Goal: Task Accomplishment & Management: Manage account settings

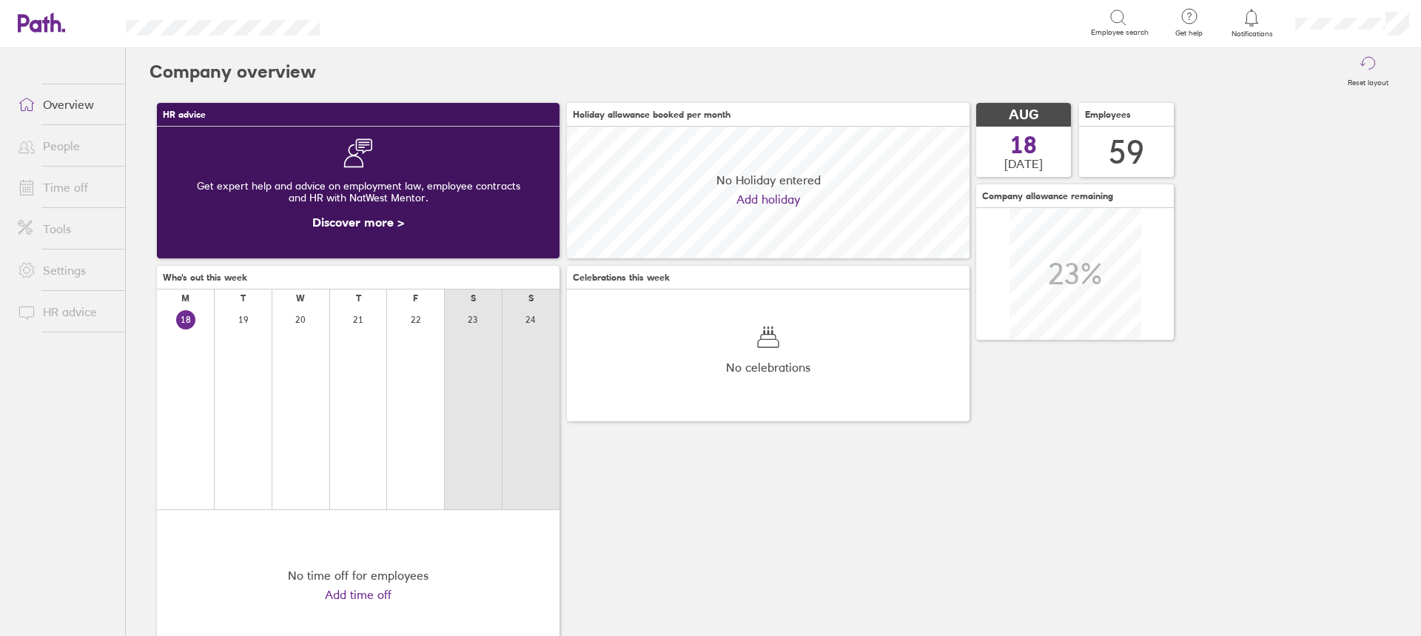
scroll to position [132, 403]
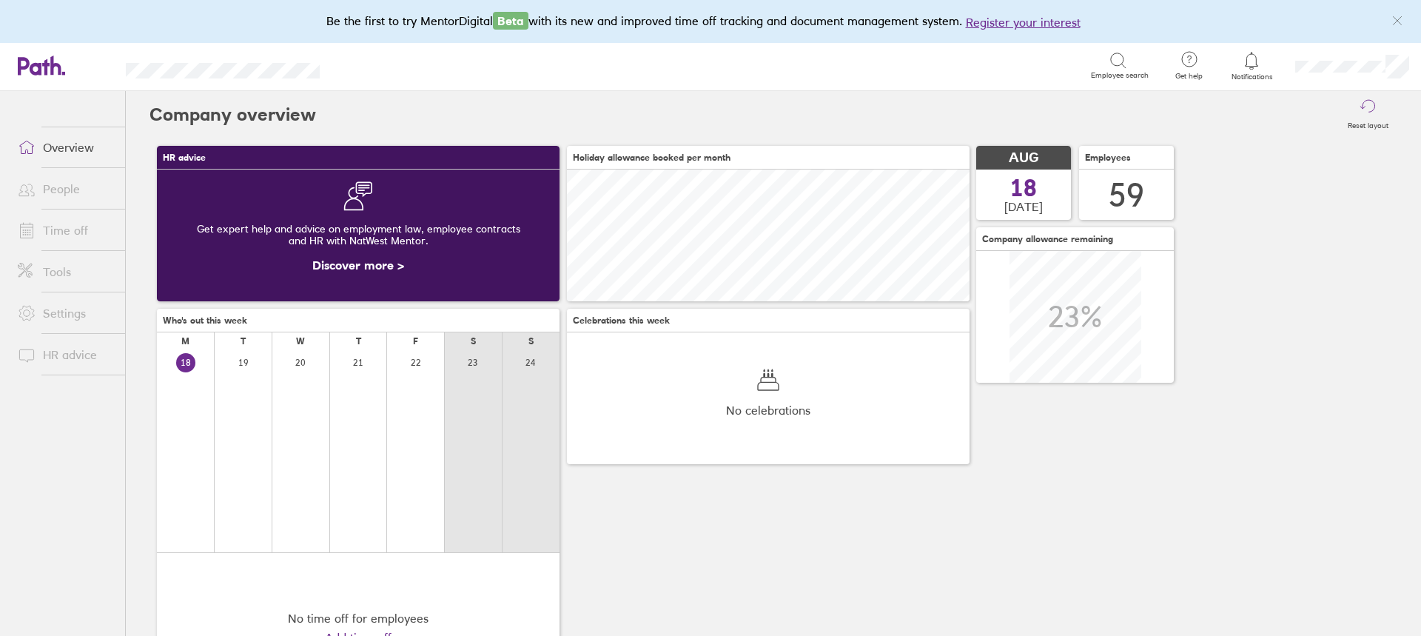
click at [59, 227] on link "Time off" at bounding box center [65, 230] width 119 height 30
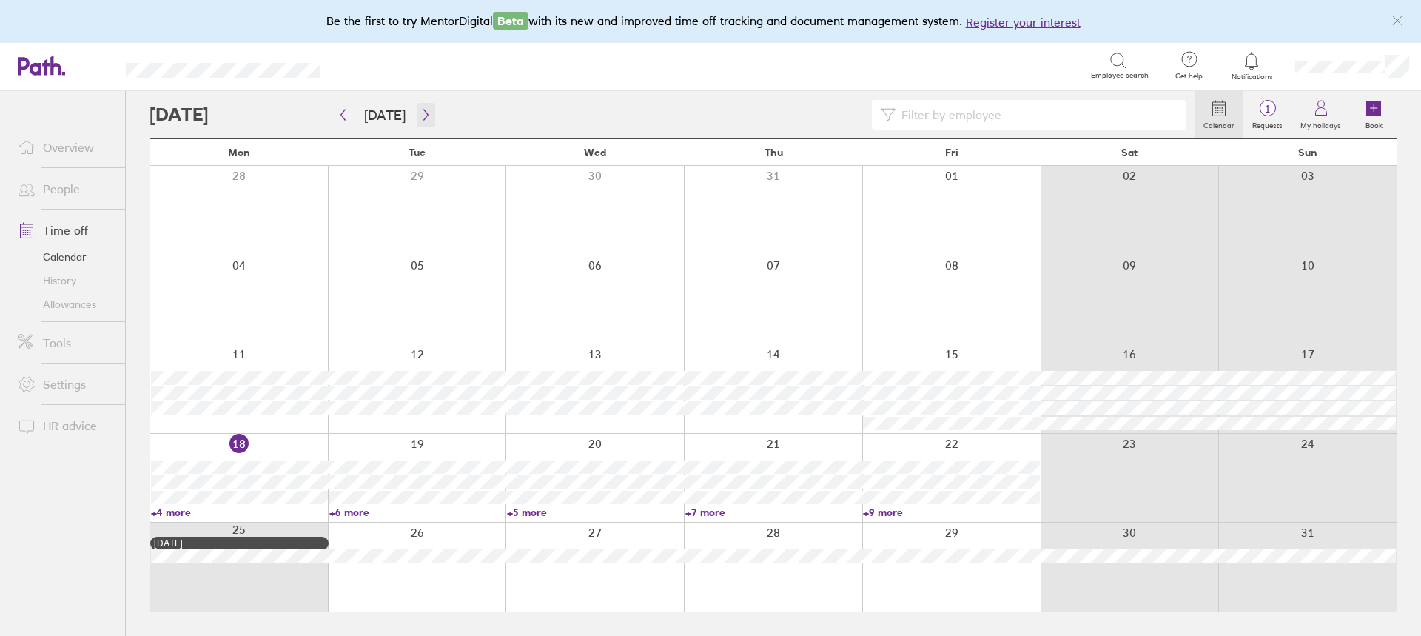
click at [426, 111] on icon "button" at bounding box center [425, 115] width 11 height 12
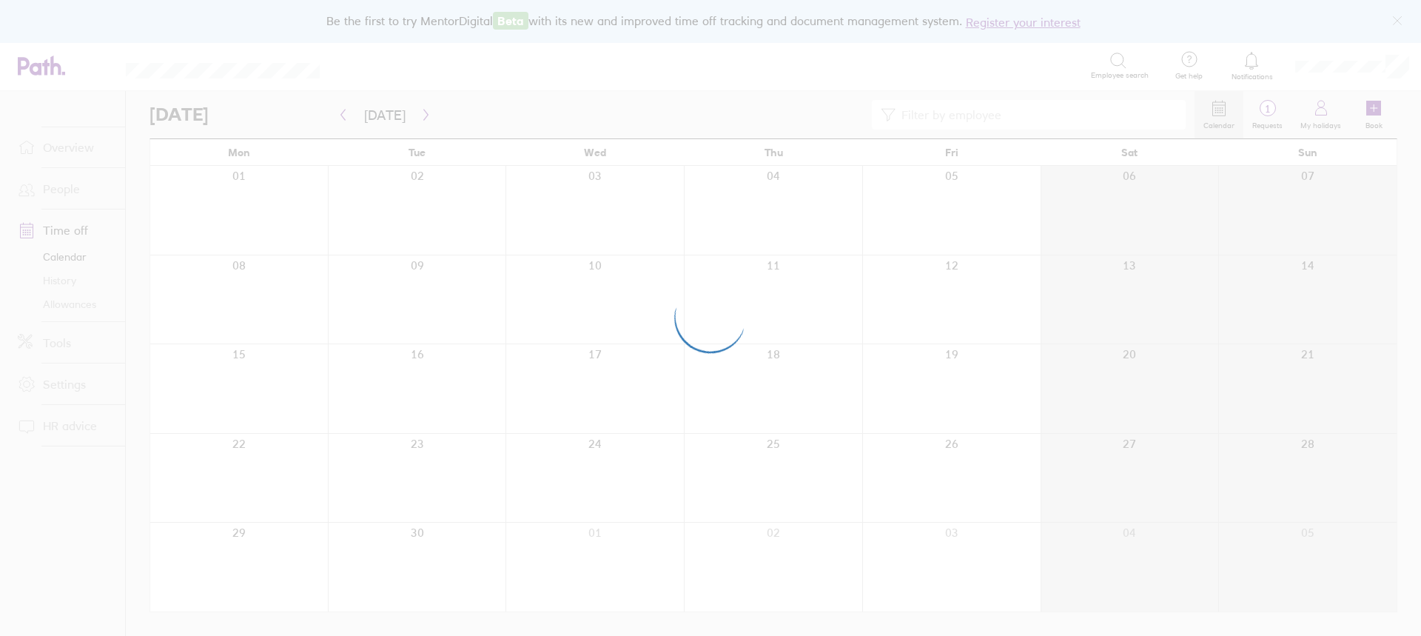
click at [955, 116] on div at bounding box center [710, 318] width 1421 height 636
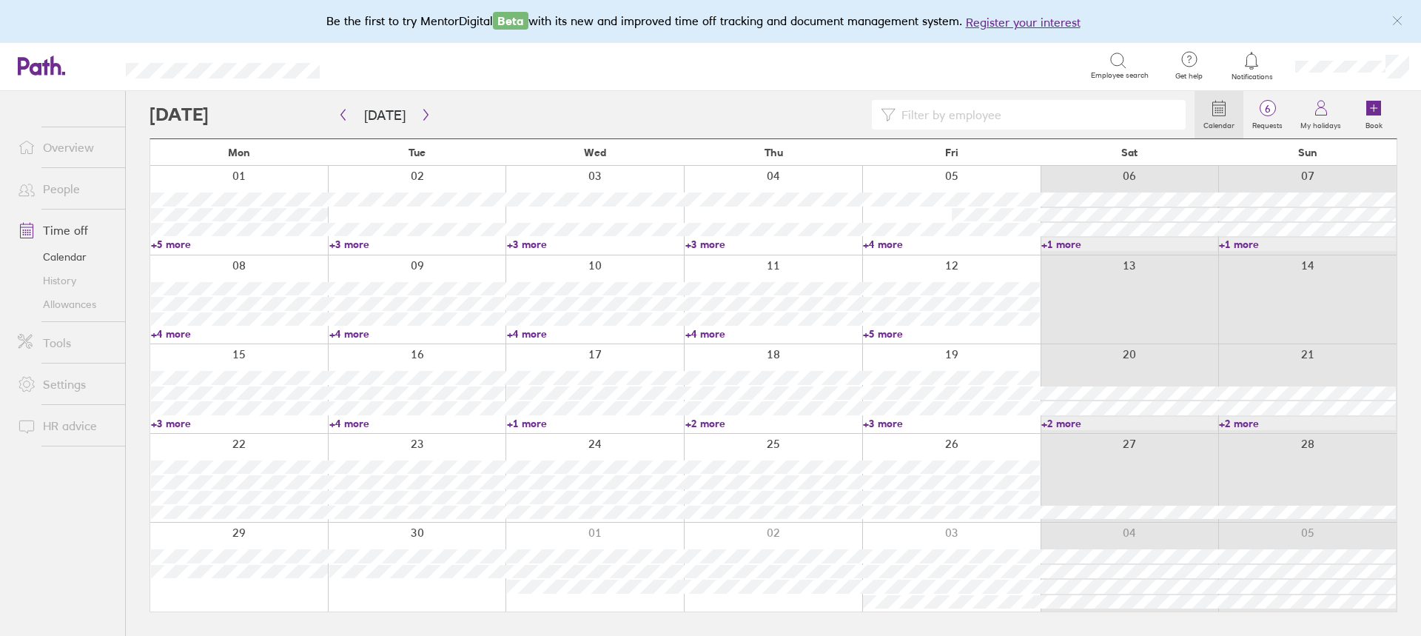
click at [955, 116] on input at bounding box center [1036, 115] width 281 height 28
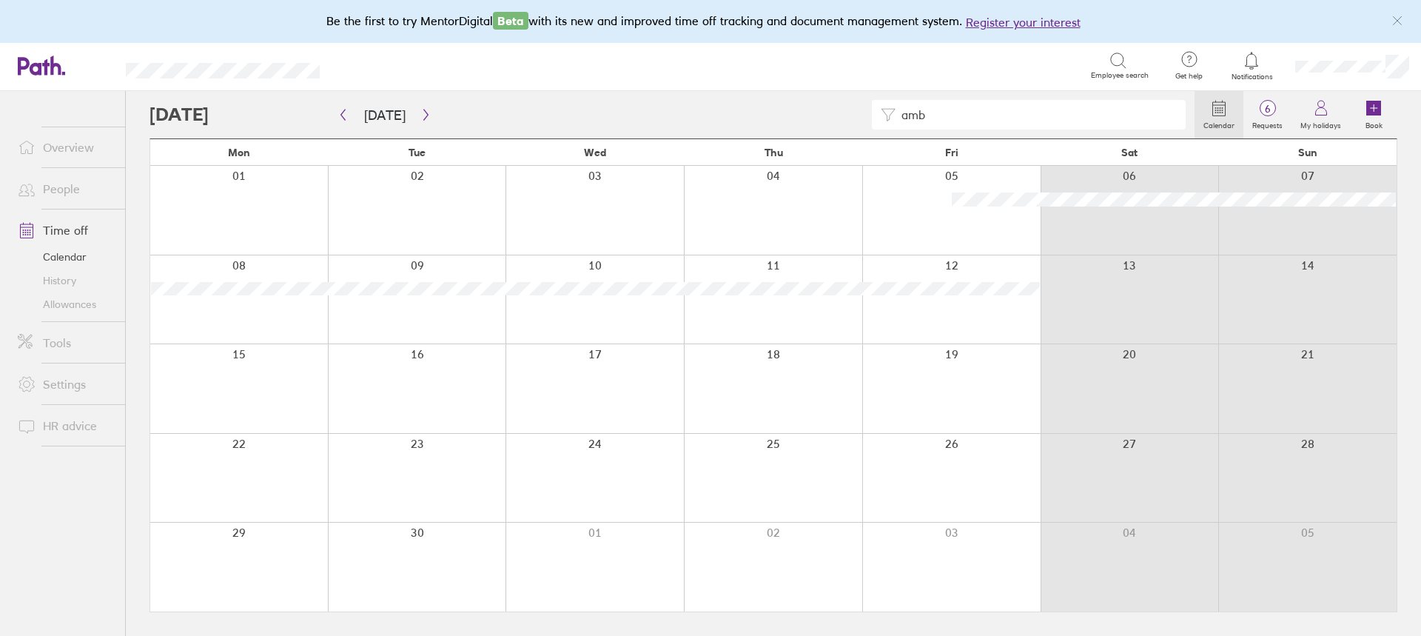
drag, startPoint x: 979, startPoint y: 118, endPoint x: 889, endPoint y: 122, distance: 90.4
click at [889, 122] on div "amb" at bounding box center [1029, 115] width 314 height 30
drag, startPoint x: 942, startPoint y: 117, endPoint x: 858, endPoint y: 115, distance: 83.7
click at [858, 115] on div "kell" at bounding box center [672, 115] width 1045 height 30
click at [417, 111] on button "button" at bounding box center [426, 115] width 19 height 24
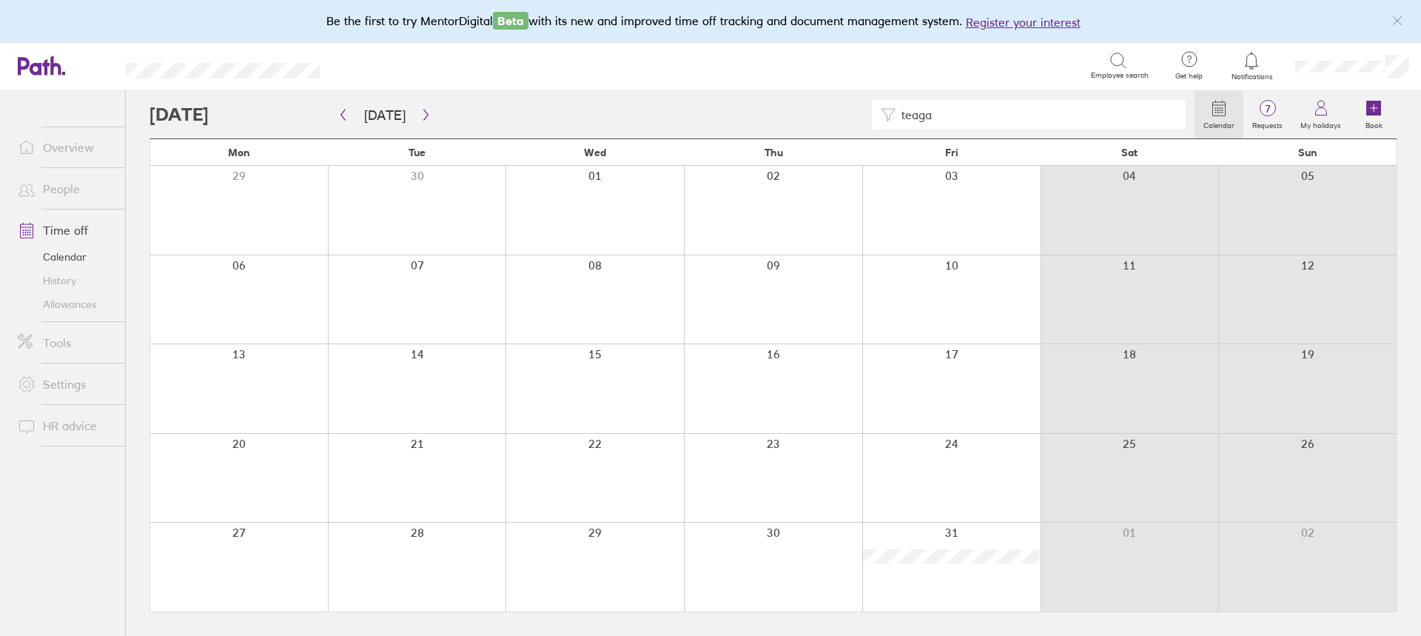
drag, startPoint x: 1006, startPoint y: 115, endPoint x: 888, endPoint y: 118, distance: 118.5
click at [888, 118] on div "teaga" at bounding box center [1029, 115] width 314 height 30
drag, startPoint x: 962, startPoint y: 121, endPoint x: 884, endPoint y: 121, distance: 77.7
click at [884, 121] on div "amb" at bounding box center [1029, 115] width 314 height 30
click at [420, 116] on icon "button" at bounding box center [425, 115] width 11 height 12
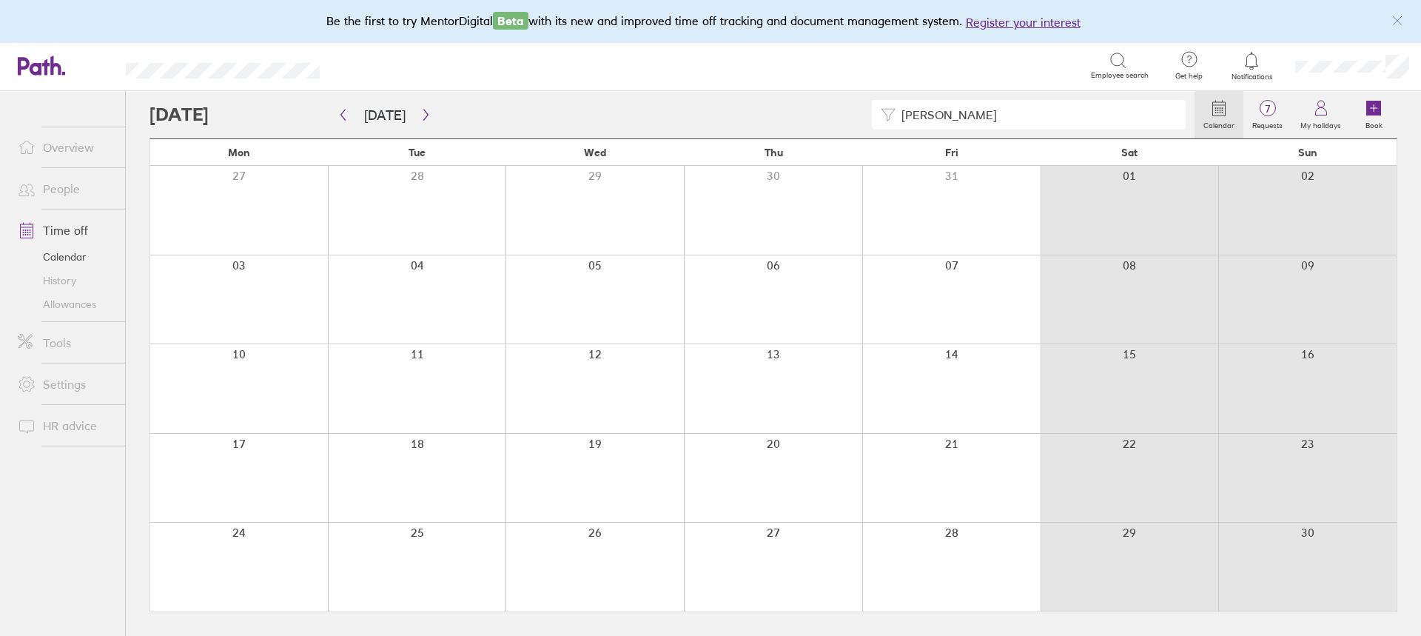
drag, startPoint x: 959, startPoint y: 113, endPoint x: 880, endPoint y: 111, distance: 78.5
click at [880, 111] on div "kell" at bounding box center [1029, 115] width 314 height 30
drag, startPoint x: 945, startPoint y: 117, endPoint x: 858, endPoint y: 117, distance: 87.3
click at [858, 117] on div "teaga" at bounding box center [672, 115] width 1045 height 30
click at [421, 116] on icon "button" at bounding box center [425, 115] width 11 height 12
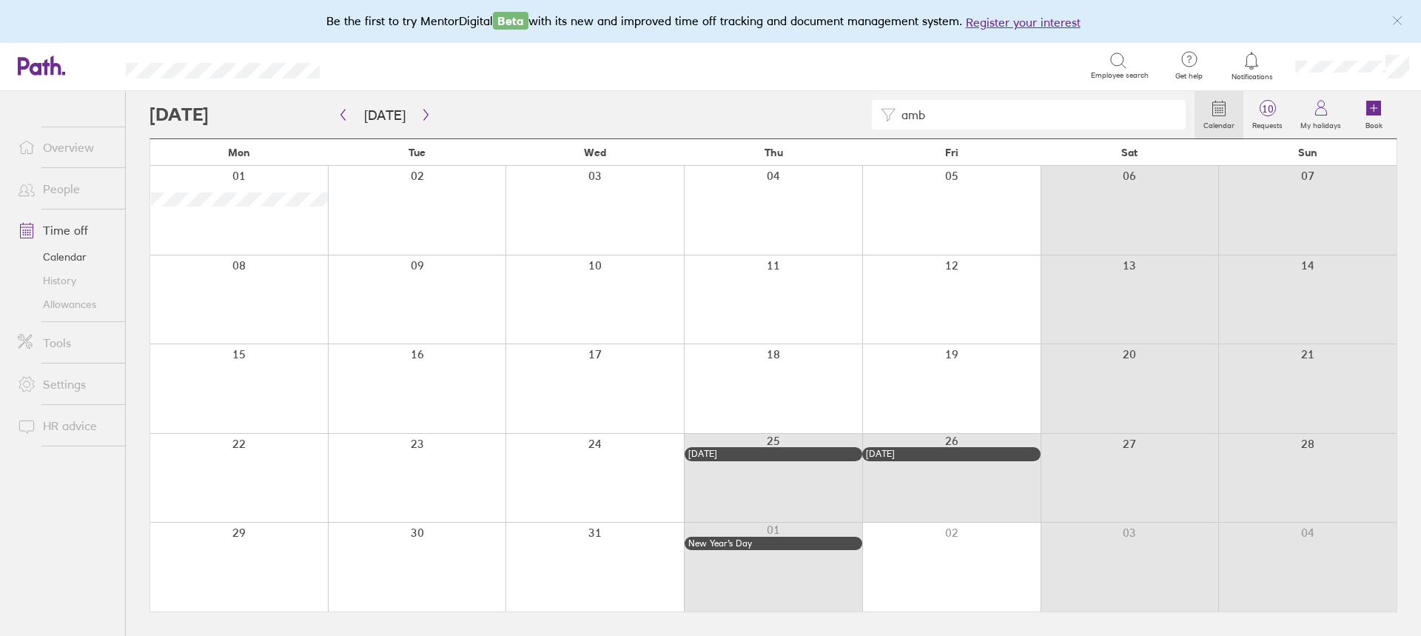
drag, startPoint x: 1013, startPoint y: 117, endPoint x: 882, endPoint y: 108, distance: 132.1
click at [882, 108] on div "amb" at bounding box center [1029, 115] width 314 height 30
type input "k"
type input "t"
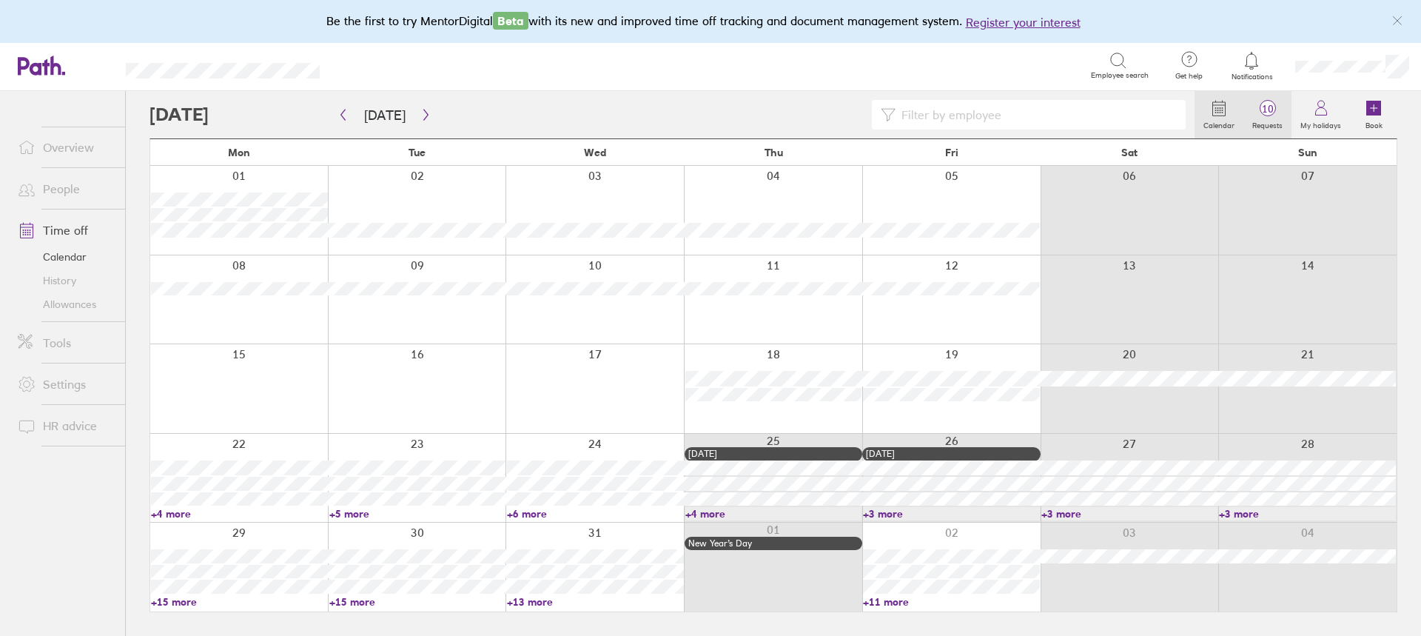
click at [1264, 113] on span "10" at bounding box center [1268, 109] width 48 height 12
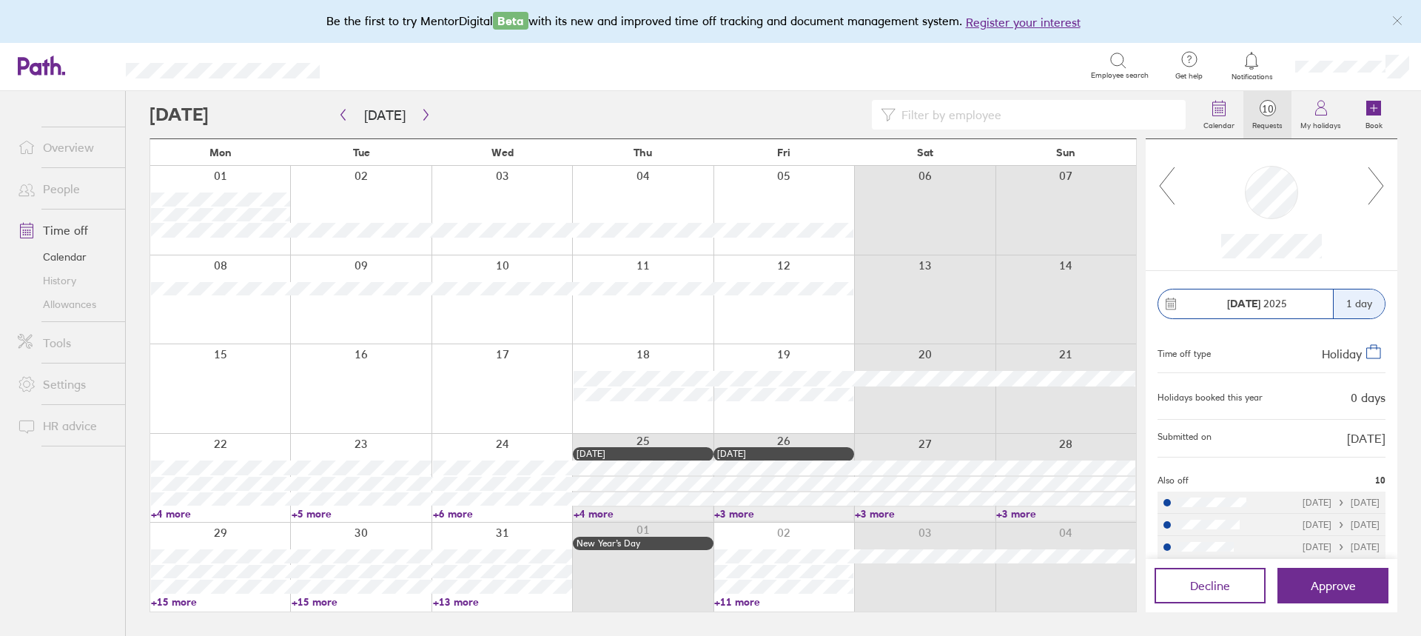
click at [1375, 189] on icon at bounding box center [1376, 186] width 19 height 40
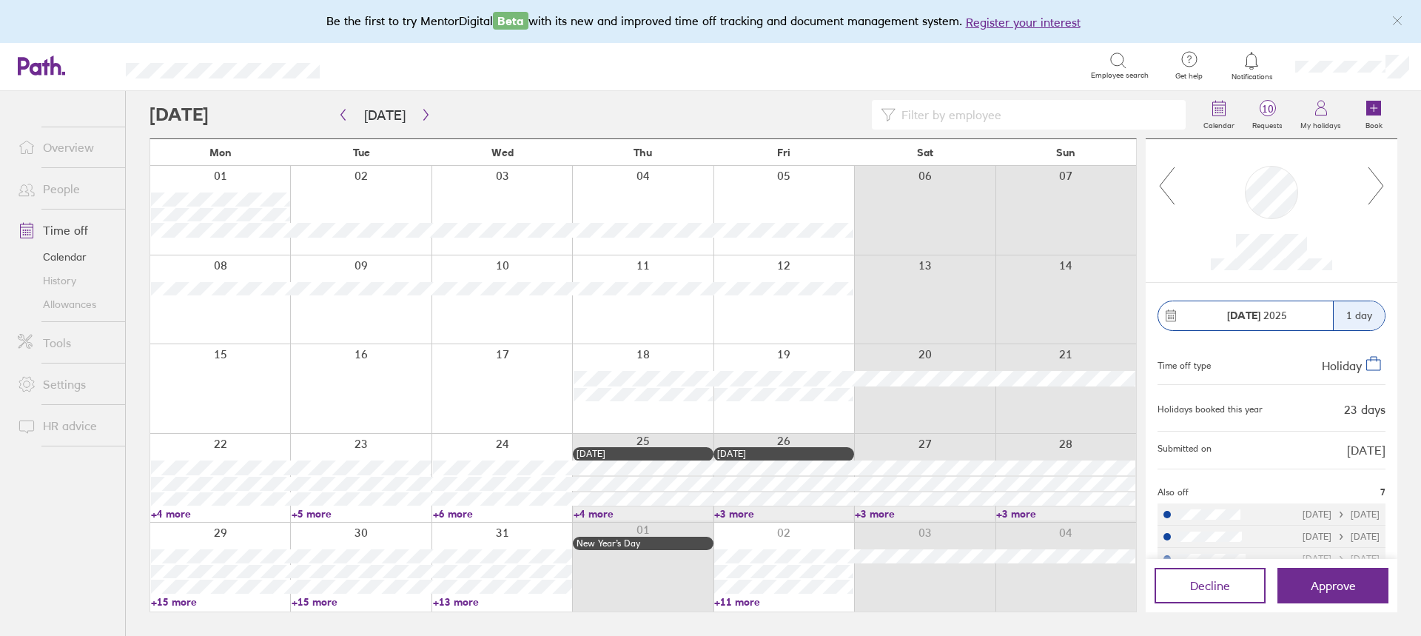
click at [1375, 189] on icon at bounding box center [1376, 186] width 19 height 40
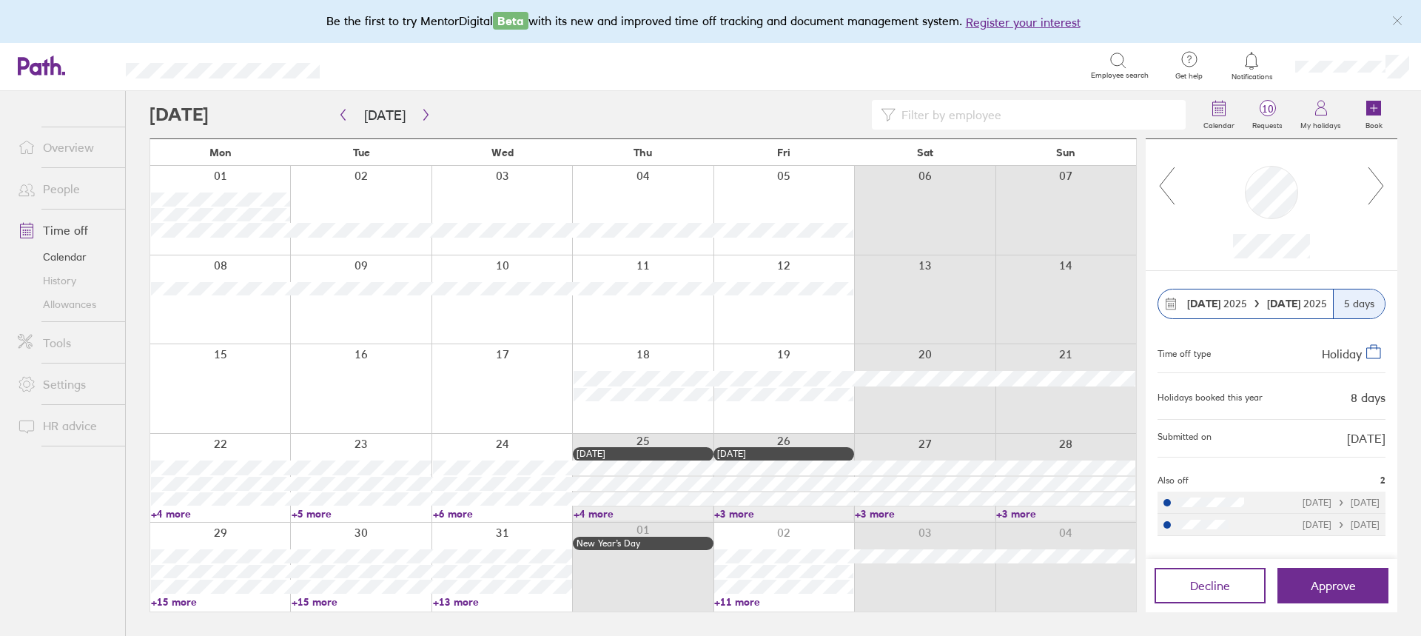
click at [1375, 189] on icon at bounding box center [1376, 186] width 19 height 40
click at [1255, 110] on span "10" at bounding box center [1268, 109] width 48 height 12
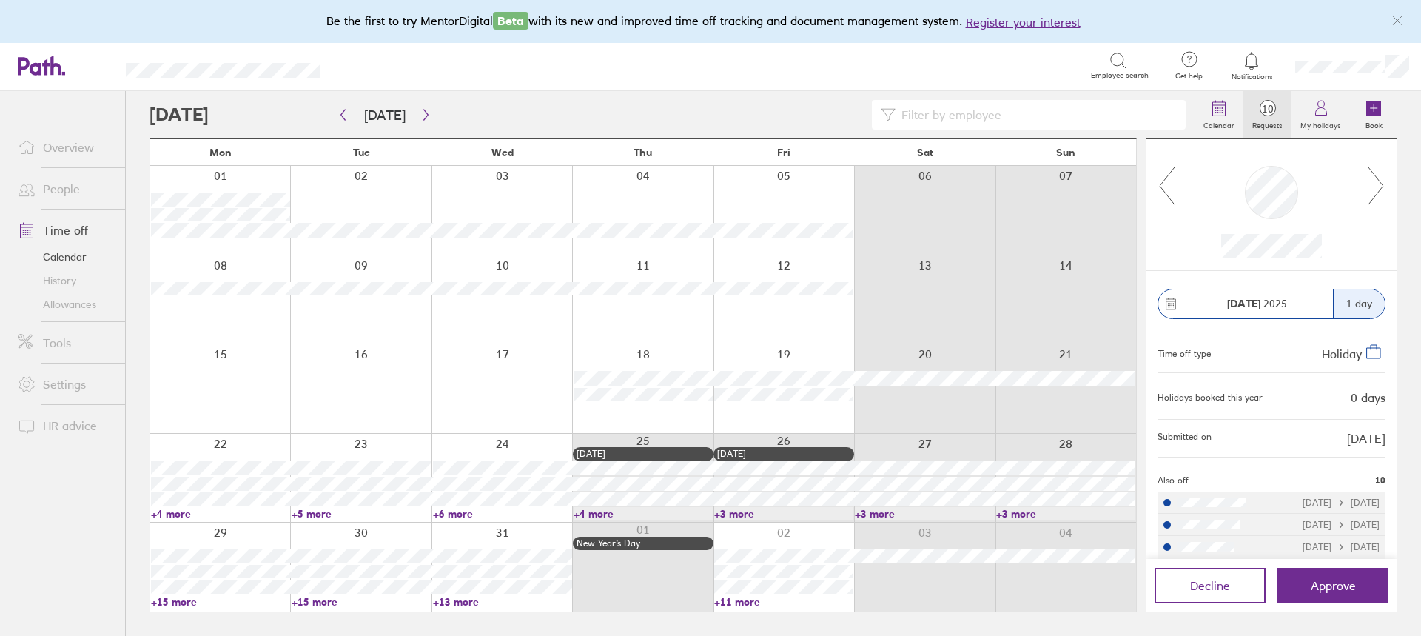
click at [1161, 187] on icon at bounding box center [1167, 185] width 15 height 37
click at [1161, 187] on icon at bounding box center [1167, 186] width 19 height 40
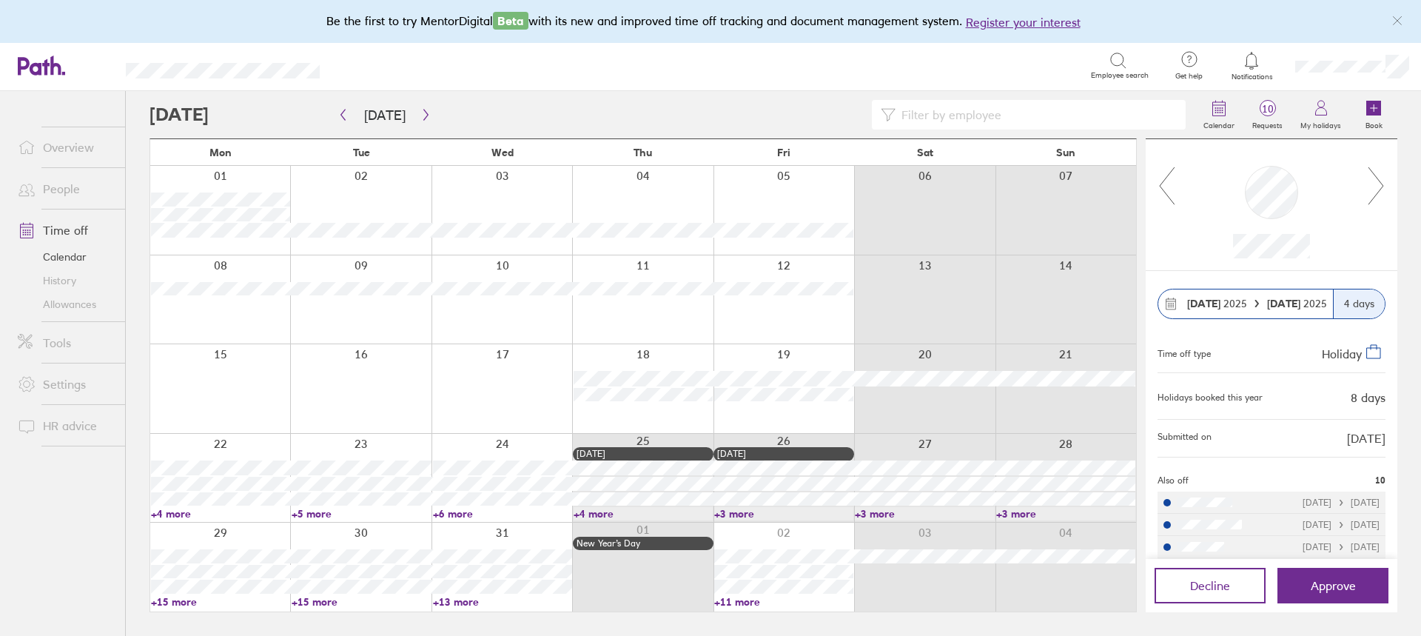
click at [1161, 187] on icon at bounding box center [1167, 186] width 19 height 40
